Goal: Obtain resource: Download file/media

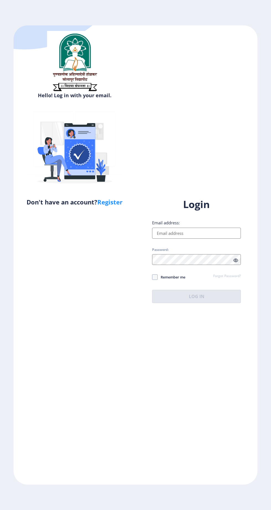
click at [168, 236] on input "Email address:" at bounding box center [196, 233] width 89 height 11
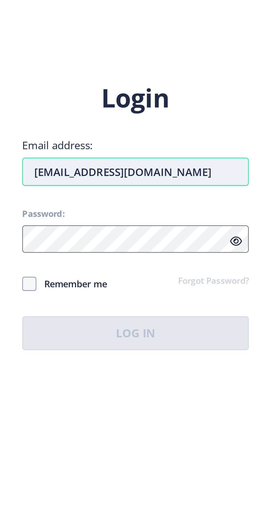
type input "[EMAIL_ADDRESS][DOMAIN_NAME]"
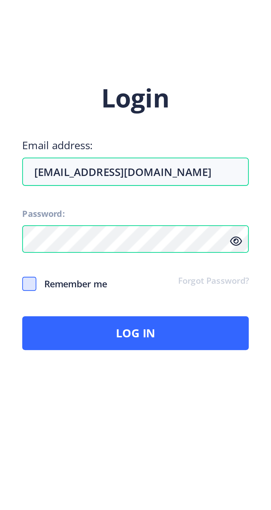
click at [155, 280] on span at bounding box center [155, 277] width 6 height 6
click at [152, 277] on input "Remember me" at bounding box center [152, 277] width 0 height 0
checkbox input "true"
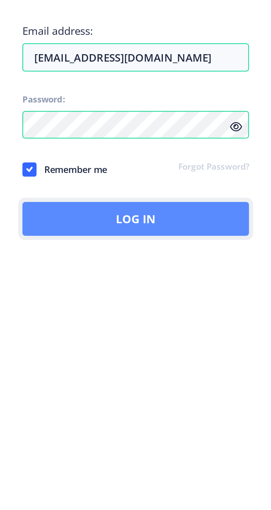
click at [167, 290] on button "Log In" at bounding box center [196, 296] width 89 height 13
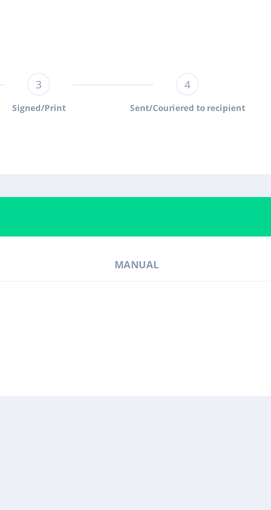
scroll to position [15, 0]
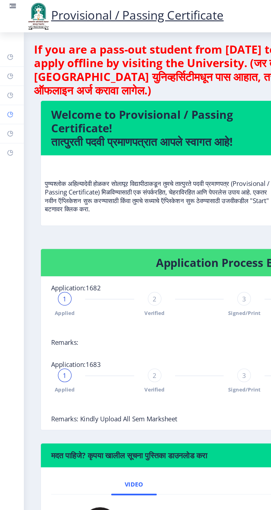
click at [6, 76] on icon at bounding box center [7, 75] width 4 height 4
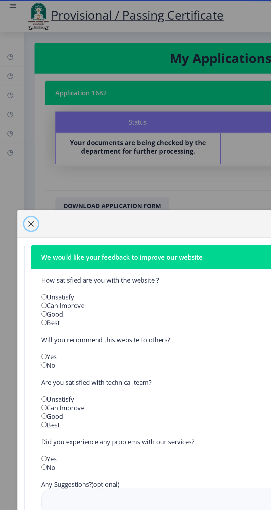
click at [22, 147] on span "button" at bounding box center [20, 145] width 4 height 4
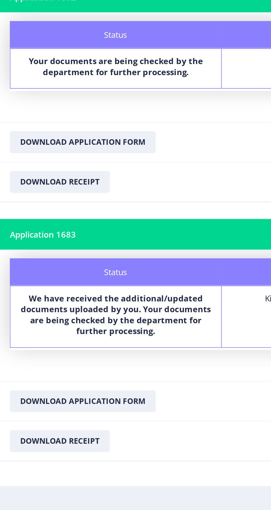
scroll to position [15, 0]
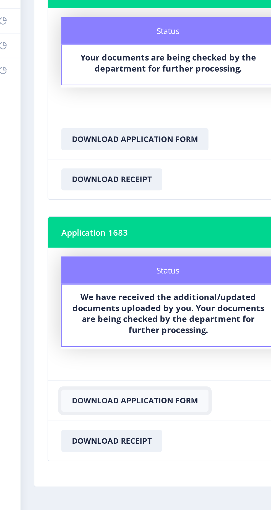
click at [96, 259] on button "Download Application Form" at bounding box center [73, 264] width 74 height 11
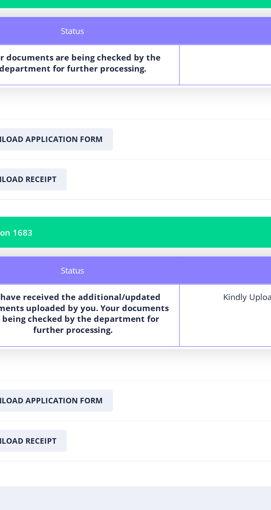
click at [99, 355] on nb-layout-column "My Applications Application 1682 Status Notes Status Your documents are being c…" at bounding box center [142, 257] width 255 height 472
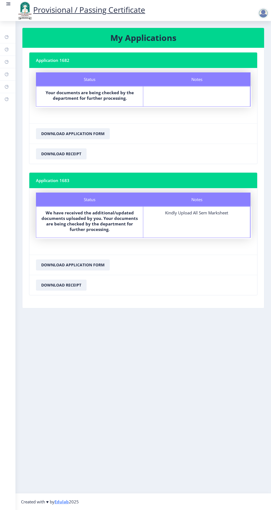
click at [268, 19] on div at bounding box center [262, 13] width 11 height 11
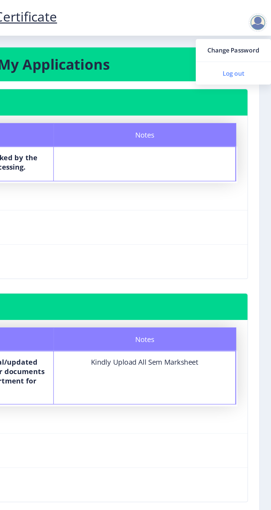
click at [247, 45] on span "Log out" at bounding box center [248, 43] width 35 height 7
